Goal: Task Accomplishment & Management: Manage account settings

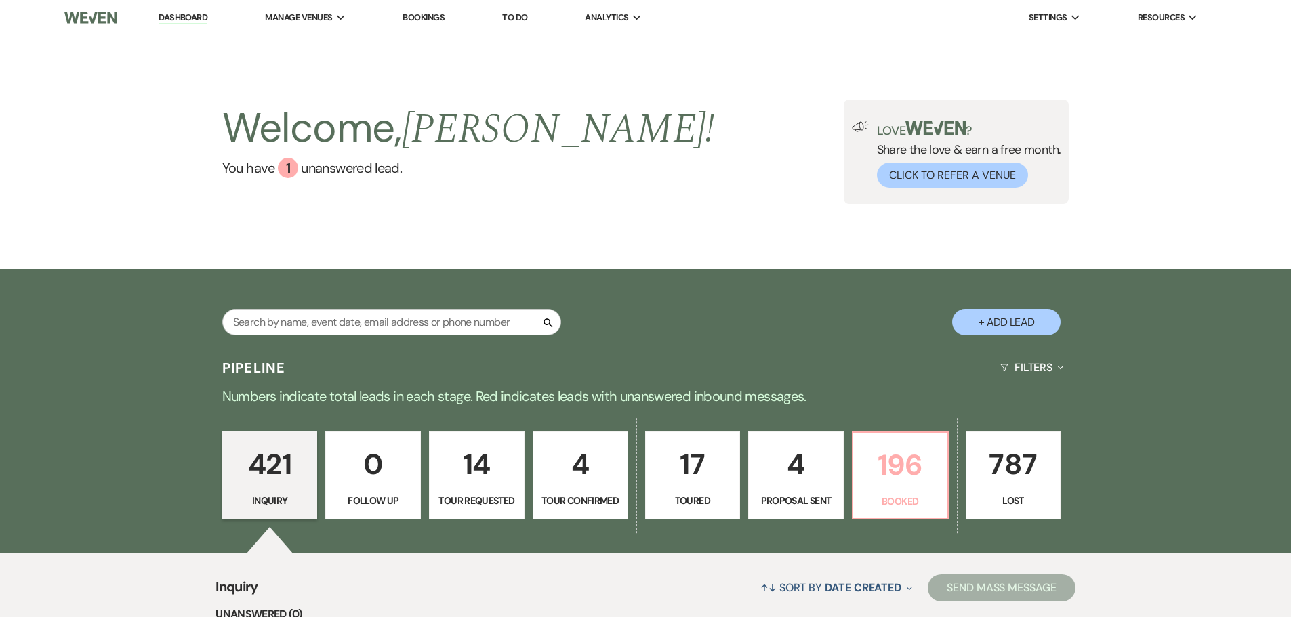
click at [868, 463] on p "196" at bounding box center [900, 465] width 78 height 45
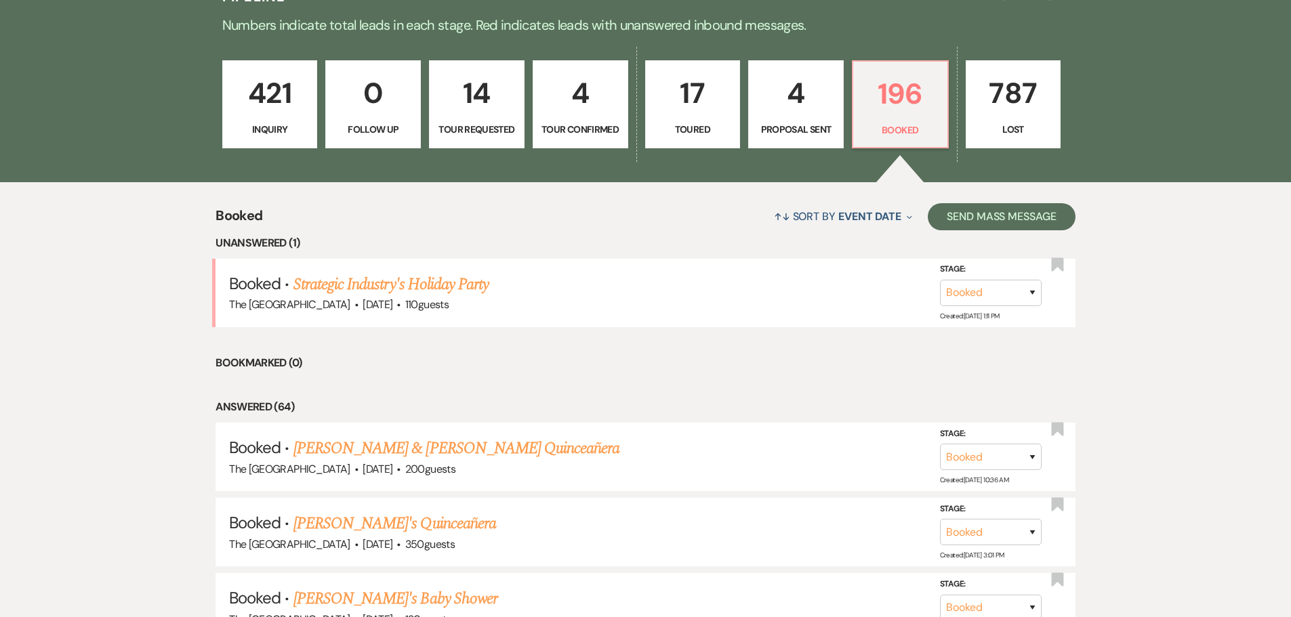
scroll to position [375, 0]
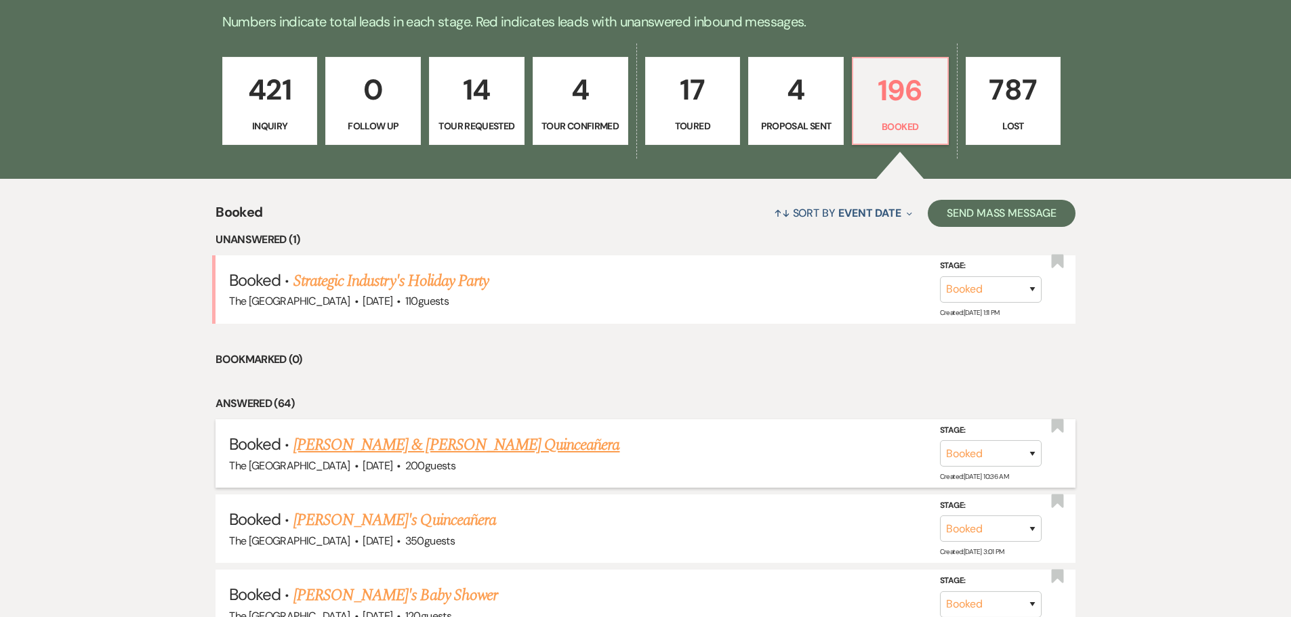
click at [477, 441] on link "[PERSON_NAME] & [PERSON_NAME] Quinceañera" at bounding box center [456, 445] width 327 height 24
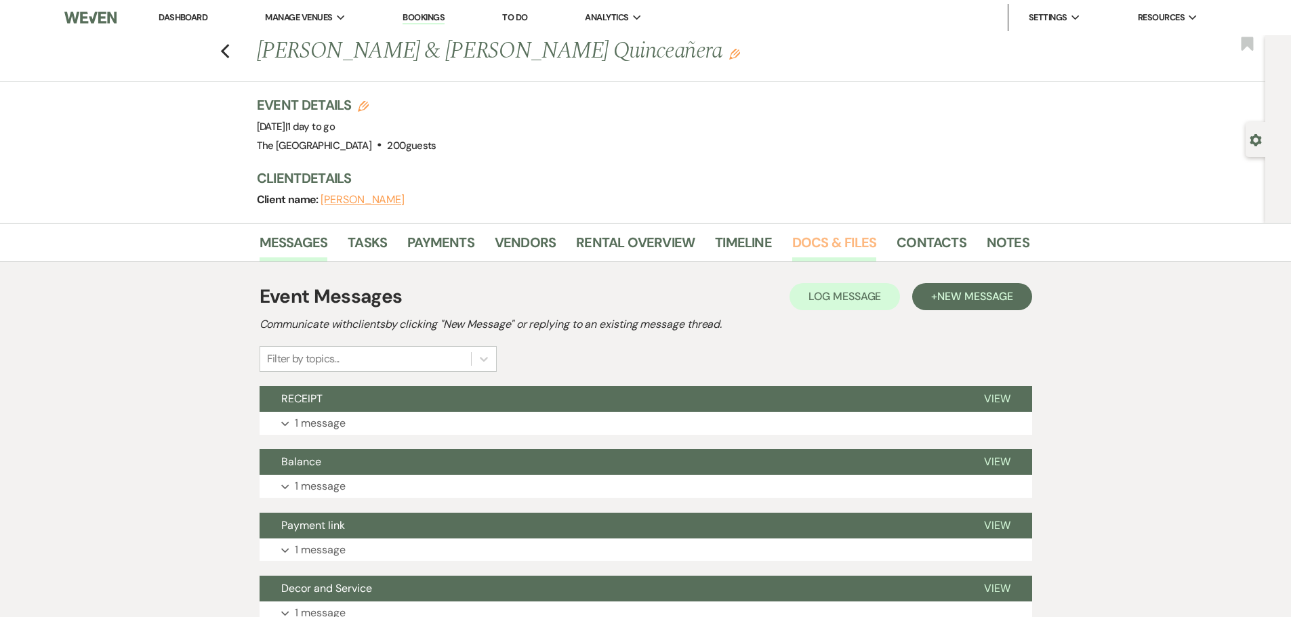
click at [827, 235] on link "Docs & Files" at bounding box center [834, 247] width 84 height 30
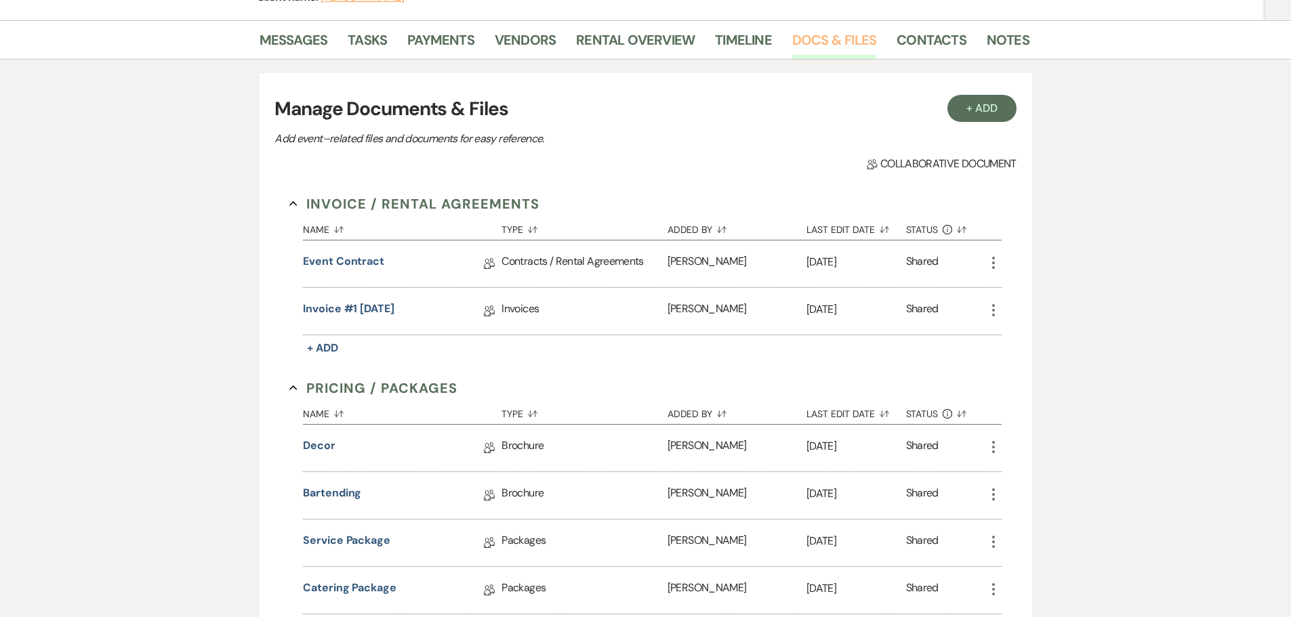
scroll to position [203, 0]
click at [362, 266] on link "Event Contract" at bounding box center [343, 263] width 81 height 21
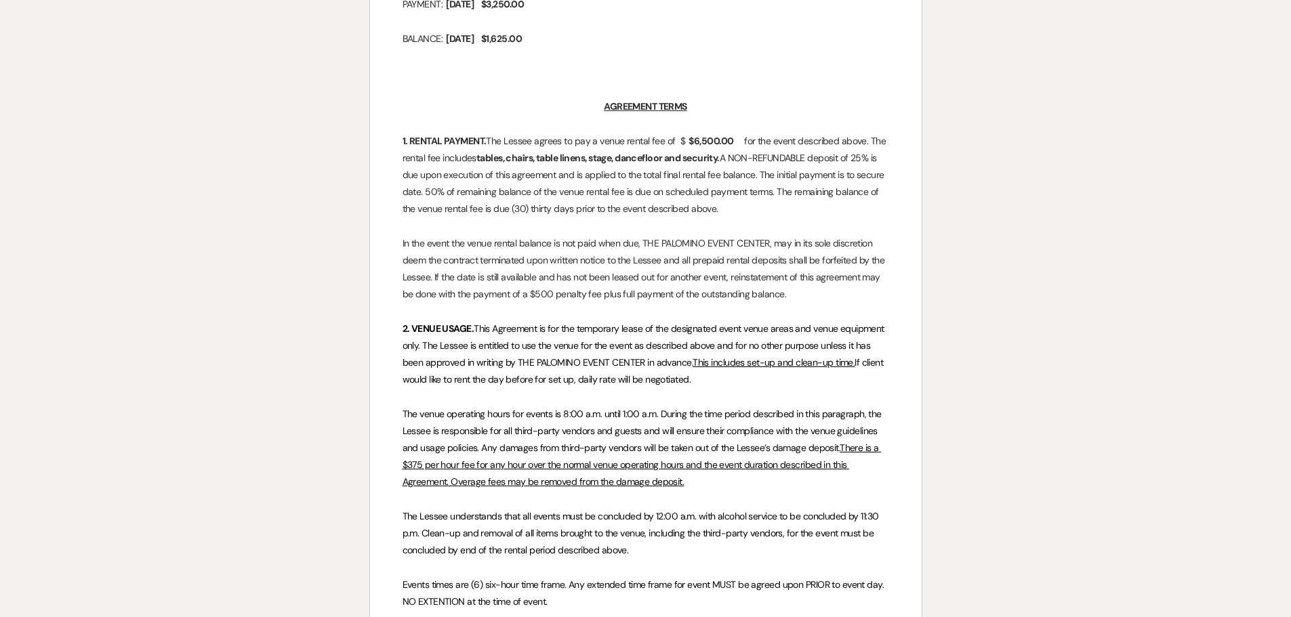
scroll to position [813, 0]
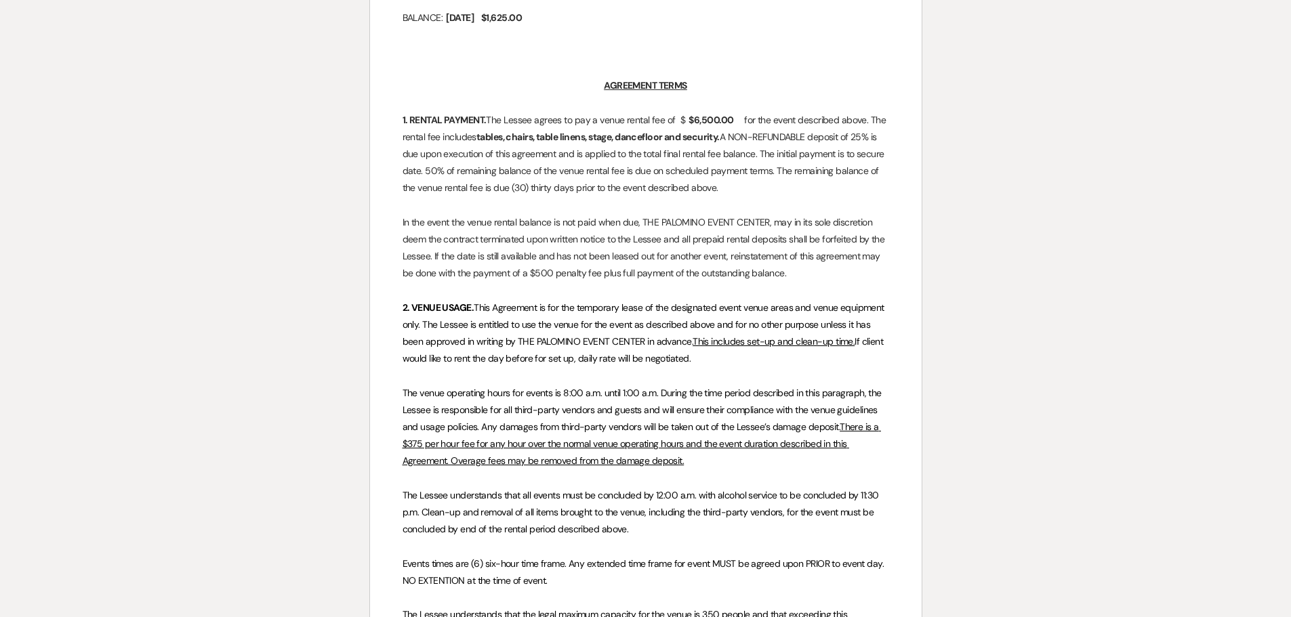
click at [706, 363] on p "2. VENUE USAGE. This Agreement is for the temporary lease of the designated eve…" at bounding box center [646, 334] width 487 height 68
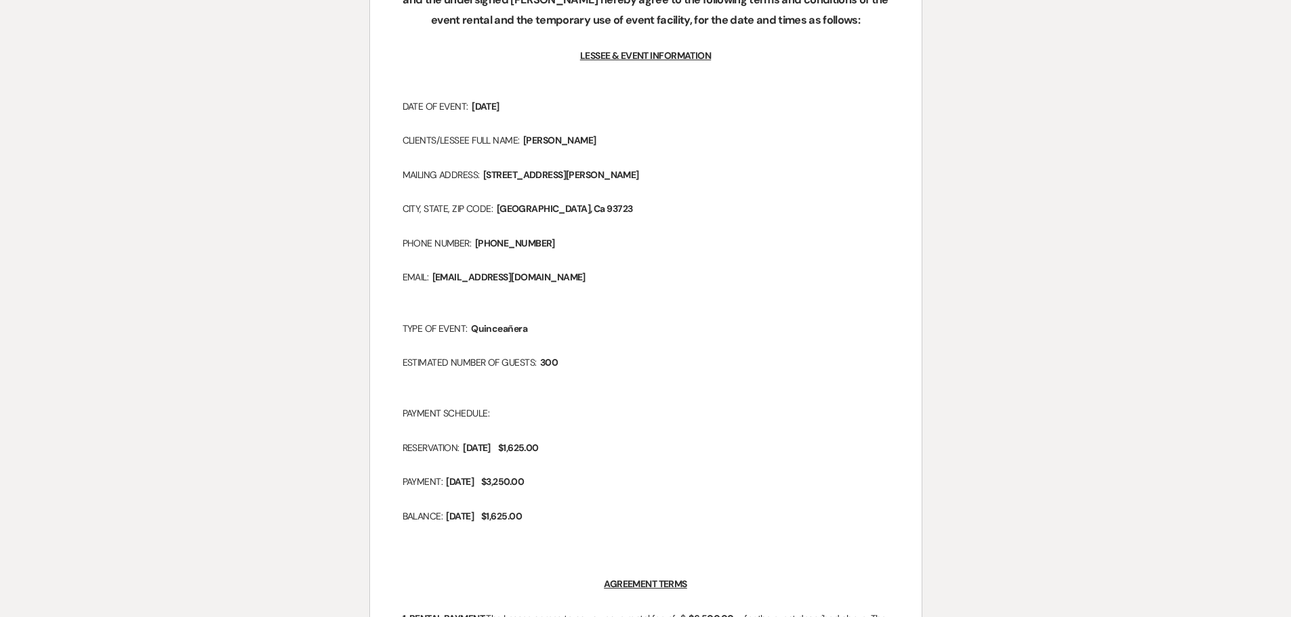
scroll to position [0, 0]
